Goal: Task Accomplishment & Management: Complete application form

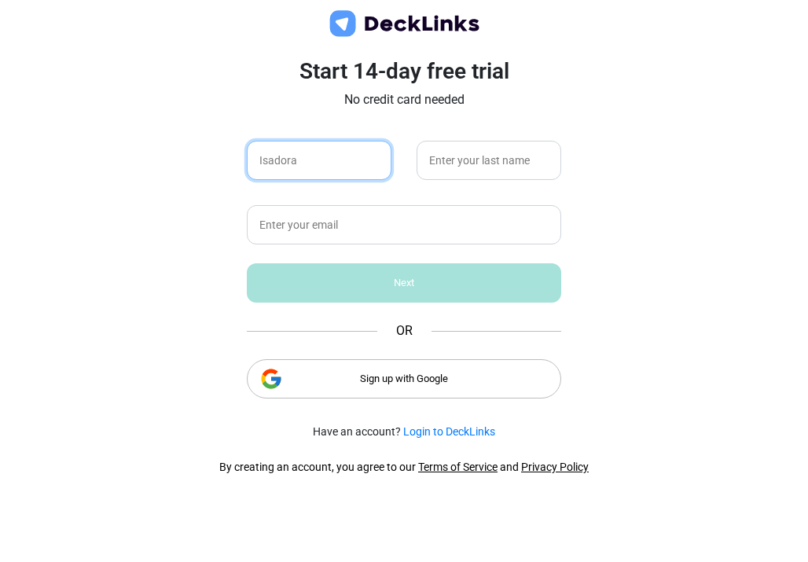
type input "Isadora"
type input "[PERSON_NAME]"
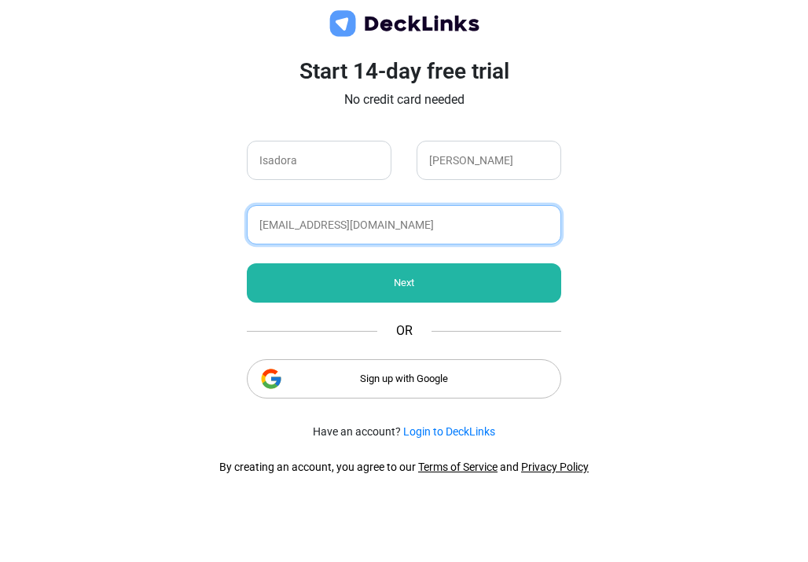
type input "[EMAIL_ADDRESS][DOMAIN_NAME]"
click at [384, 285] on div "Next" at bounding box center [404, 282] width 314 height 39
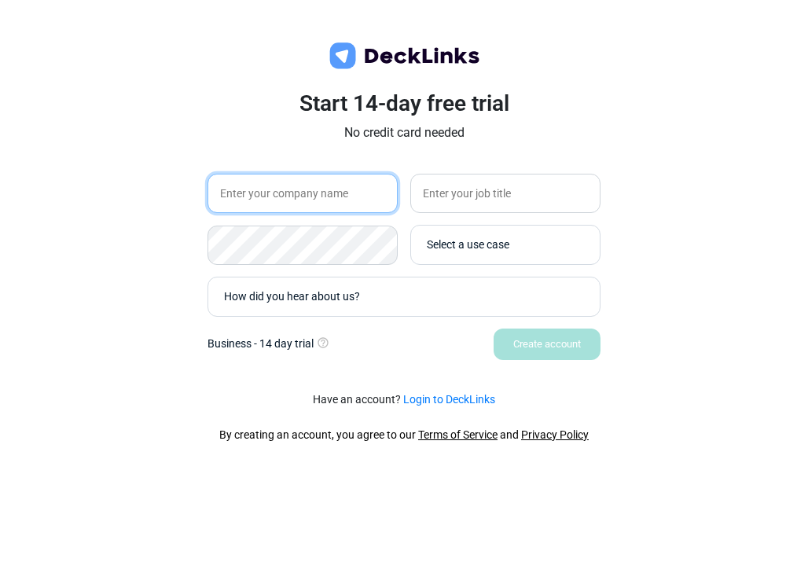
click at [347, 204] on input "text" at bounding box center [302, 193] width 190 height 39
type input "That Girl Productions LLC"
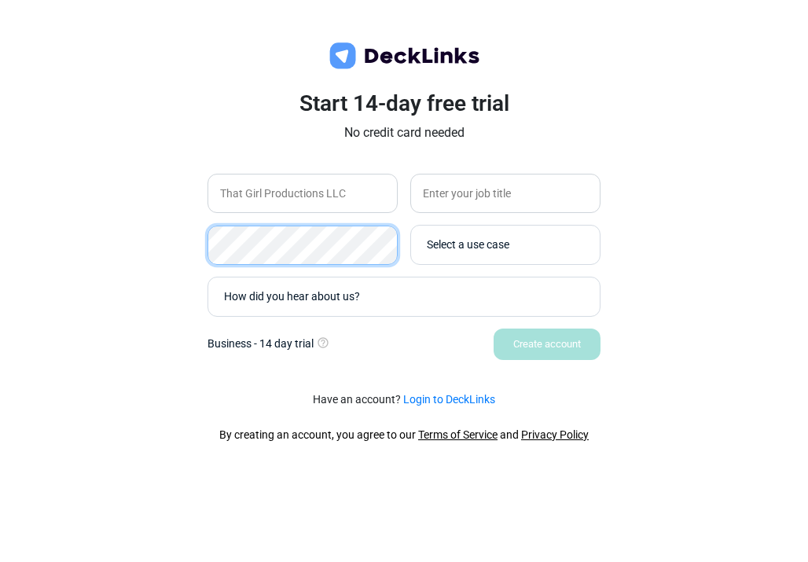
click at [159, 233] on div "Start 14-day free trial No credit card needed That Girl Productions LLC Select …" at bounding box center [404, 281] width 808 height 562
click at [472, 241] on div "Select a use case" at bounding box center [509, 245] width 165 height 17
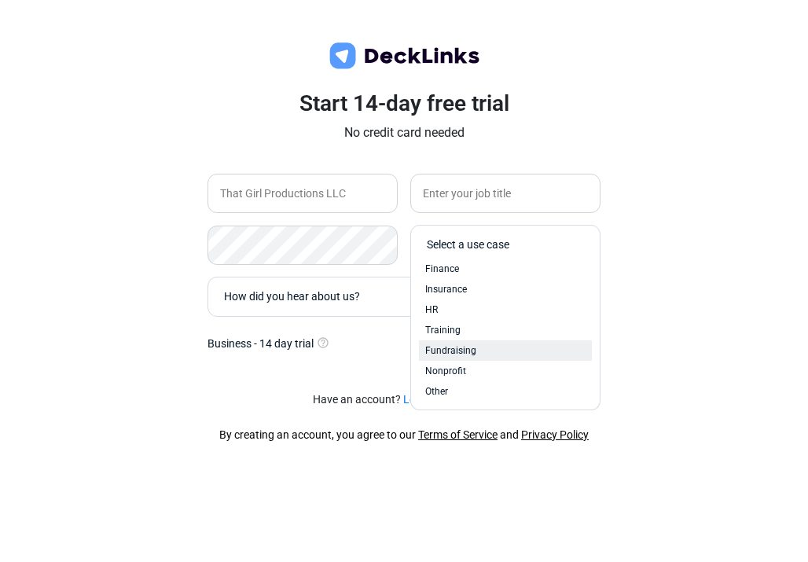
scroll to position [67, 0]
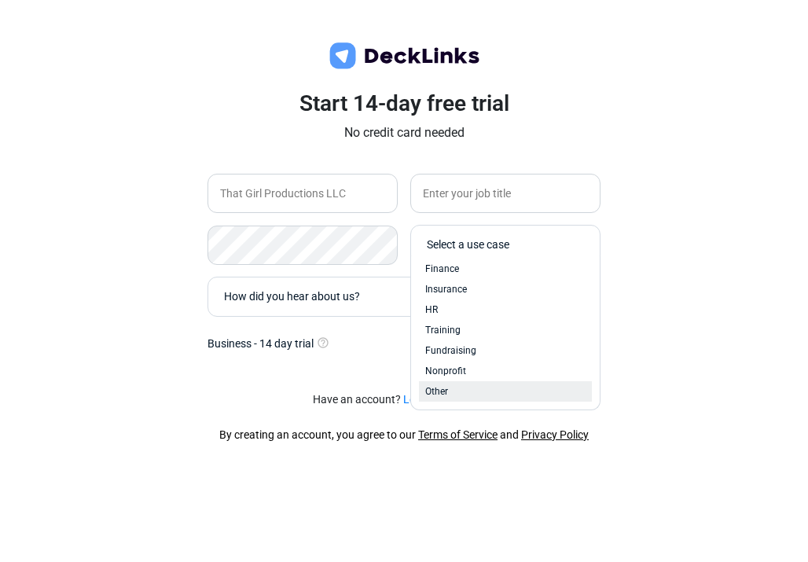
click at [446, 394] on span "Other" at bounding box center [436, 391] width 23 height 14
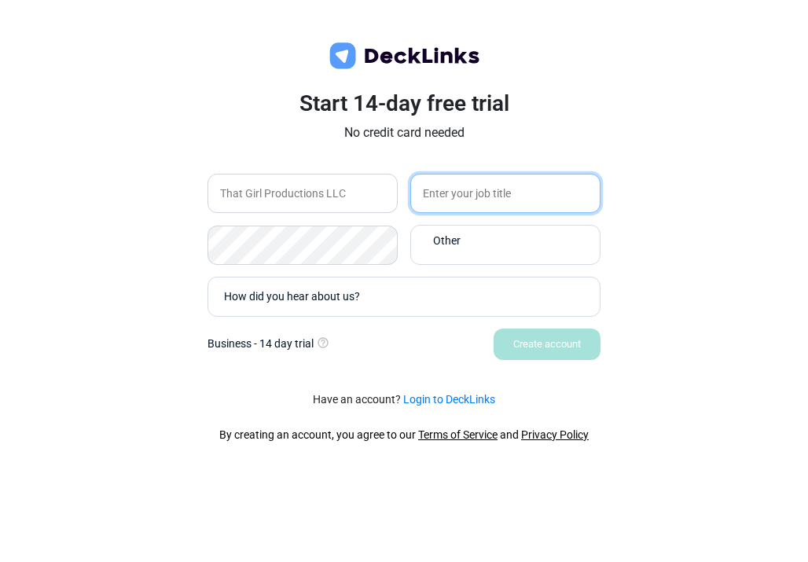
click at [472, 198] on input "text" at bounding box center [505, 193] width 190 height 39
type input "Filmmaker"
click at [509, 303] on div "How did you hear about us?" at bounding box center [408, 296] width 368 height 17
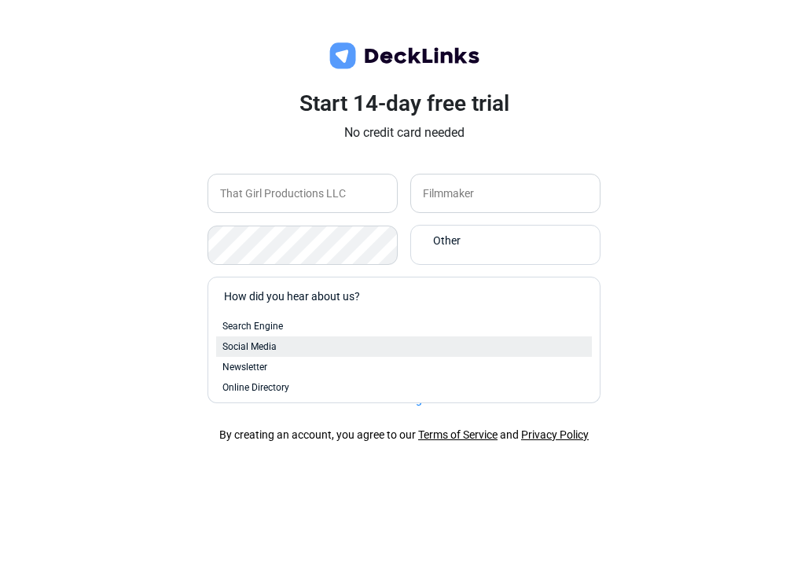
click at [342, 343] on div "Social Media" at bounding box center [403, 347] width 363 height 14
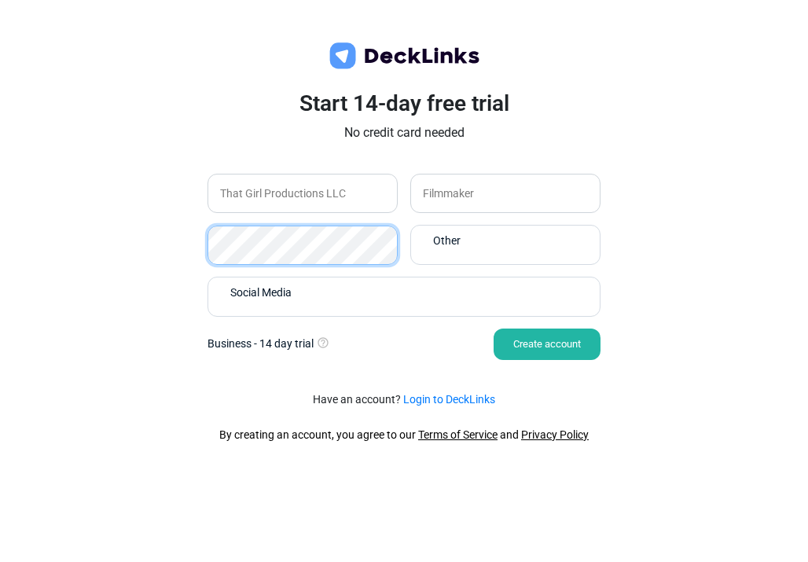
click at [170, 238] on div "Start 14-day free trial No credit card needed That Girl Productions LLC Filmmak…" at bounding box center [404, 234] width 472 height 288
click at [532, 343] on div "Create account" at bounding box center [547, 344] width 107 height 31
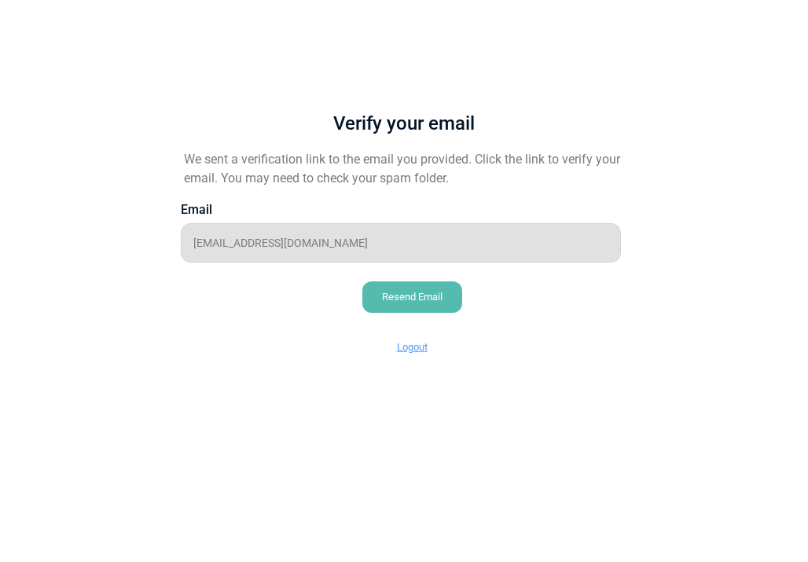
click at [403, 314] on div "Verify your email We sent a verification link to the email you provided. Click …" at bounding box center [404, 222] width 519 height 320
click at [400, 297] on div "Resend Email" at bounding box center [412, 296] width 100 height 31
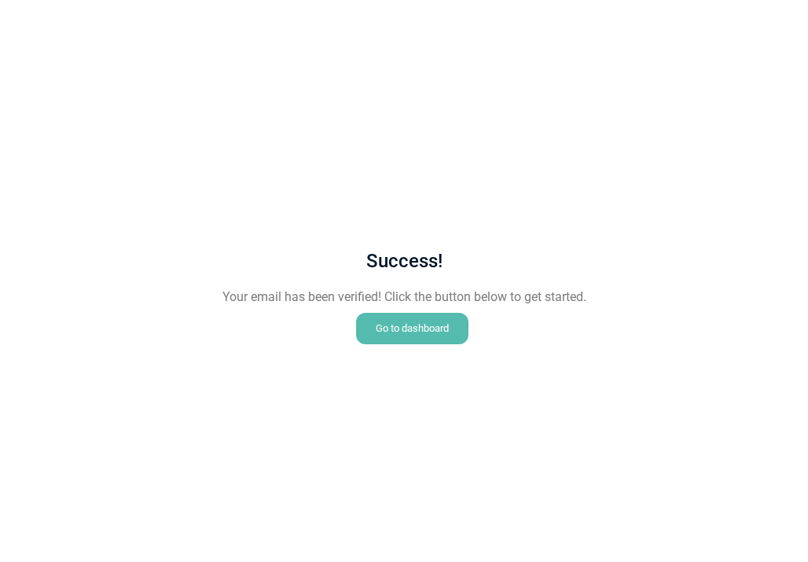
click at [424, 329] on div "Go to dashboard" at bounding box center [412, 328] width 112 height 31
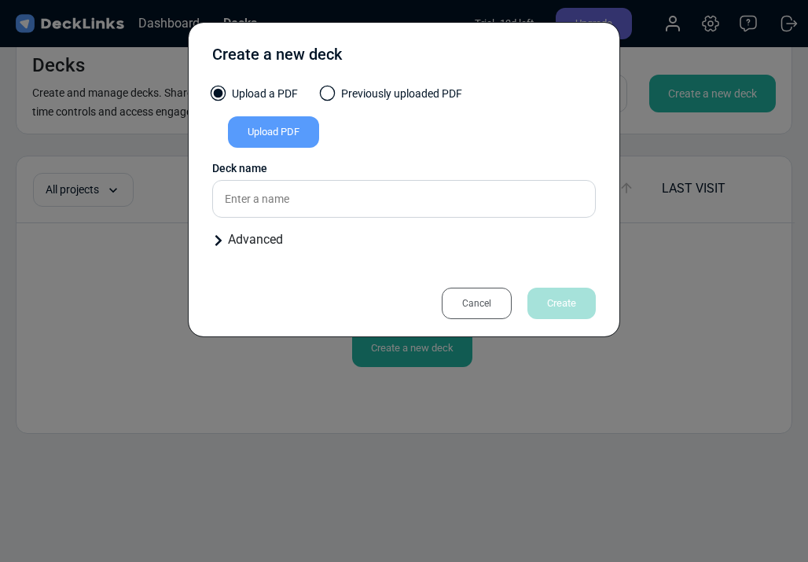
click at [299, 136] on div "Upload PDF" at bounding box center [273, 131] width 91 height 31
click at [0, 0] on input "Upload PDF" at bounding box center [0, 0] width 0 height 0
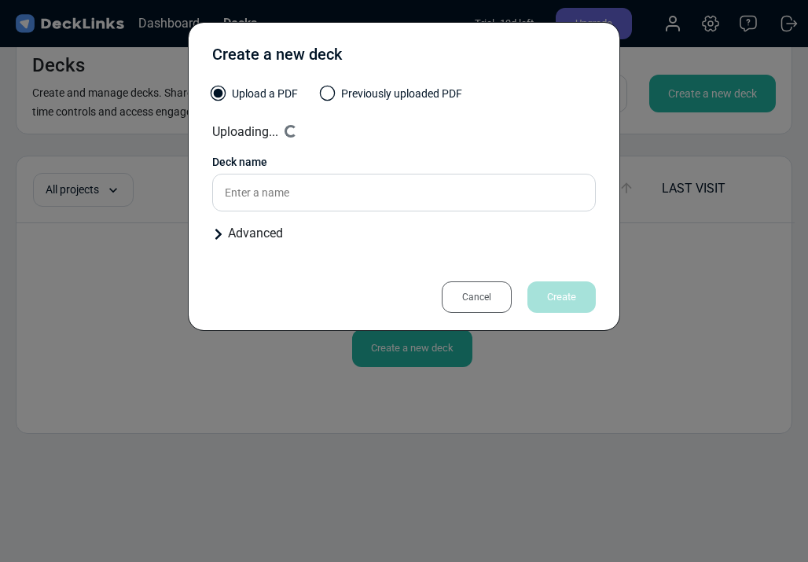
click at [218, 237] on icon at bounding box center [218, 234] width 6 height 11
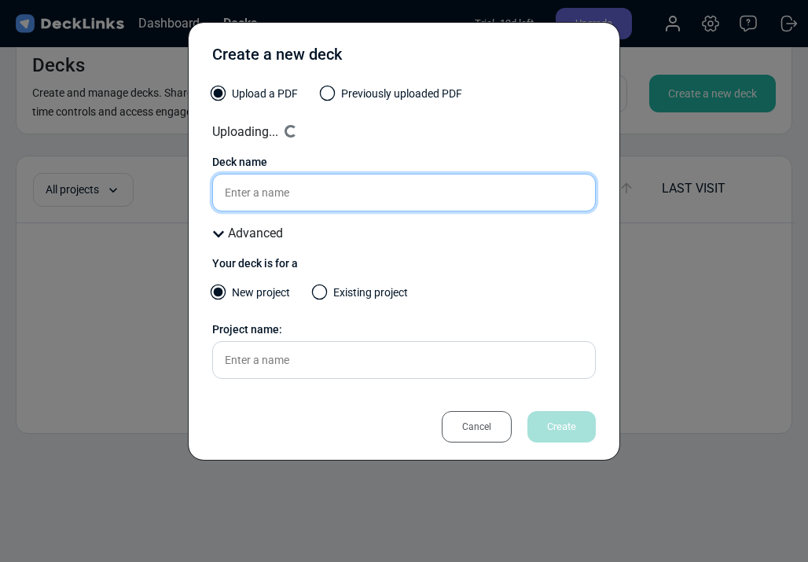
click at [263, 193] on input "text" at bounding box center [404, 193] width 384 height 38
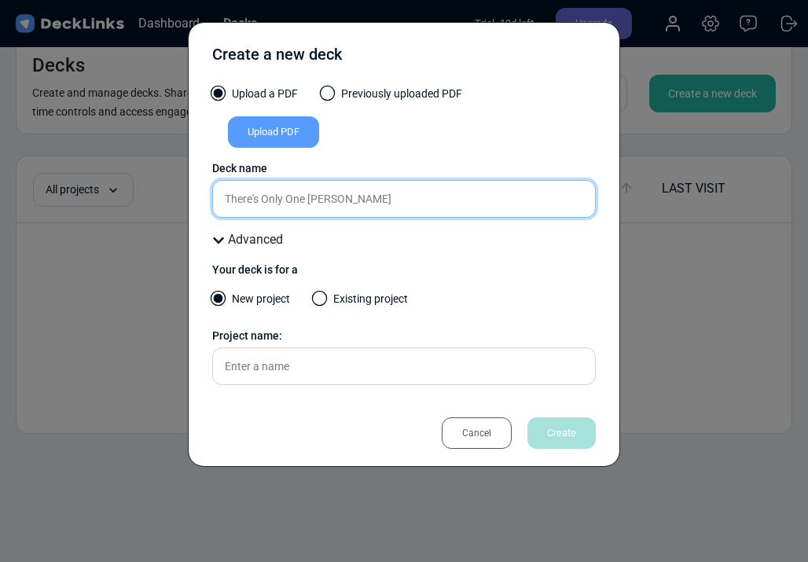
type input "There's Only One Shirley"
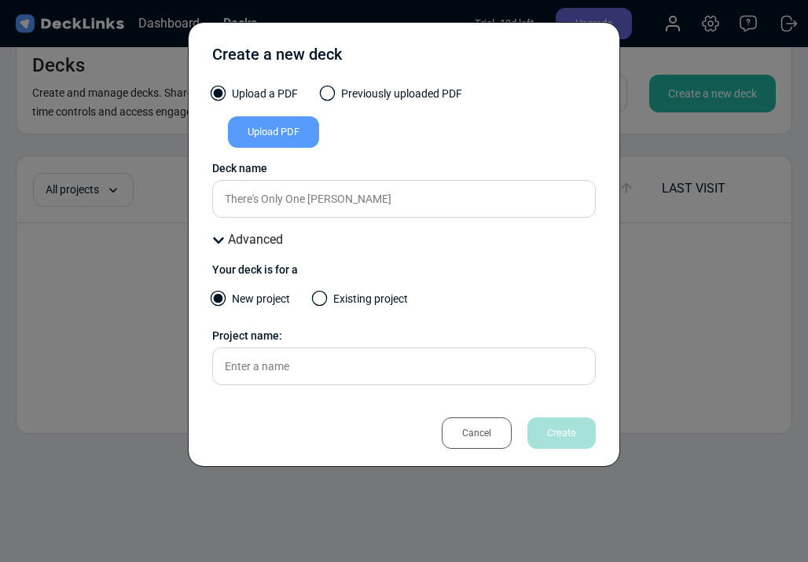
click at [286, 145] on div "Upload PDF" at bounding box center [273, 131] width 91 height 31
click at [0, 0] on input "Upload PDF" at bounding box center [0, 0] width 0 height 0
